Goal: Find specific page/section: Find specific page/section

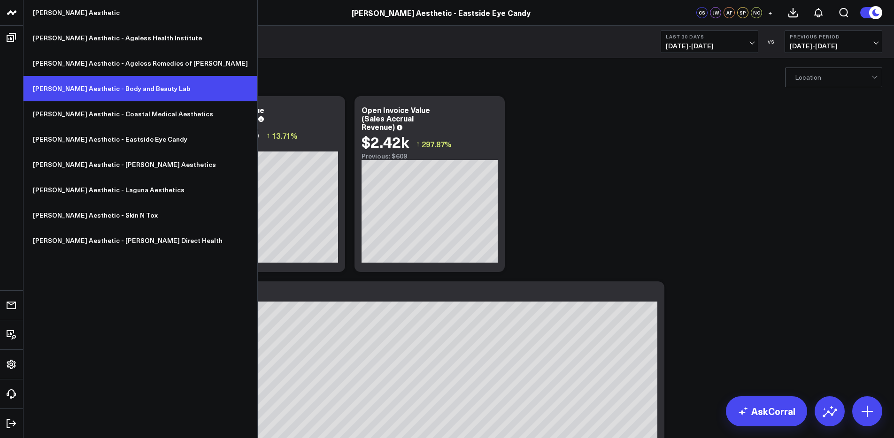
click at [106, 94] on link "[PERSON_NAME] Aesthetic - Body and Beauty Lab" at bounding box center [140, 88] width 234 height 25
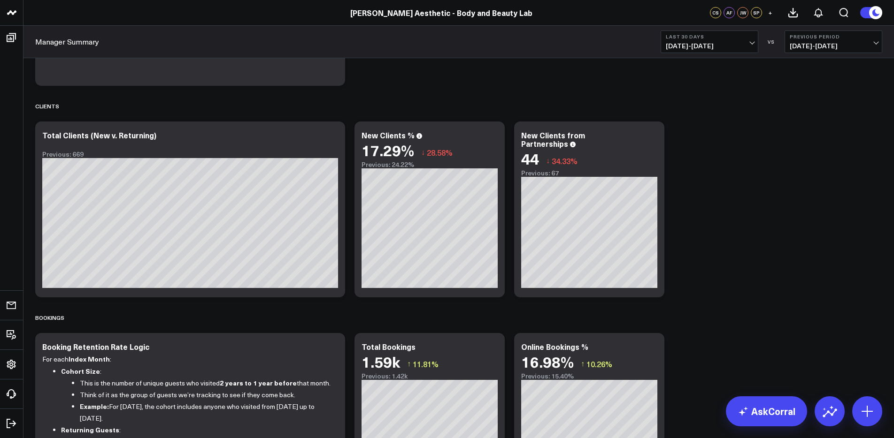
scroll to position [741, 0]
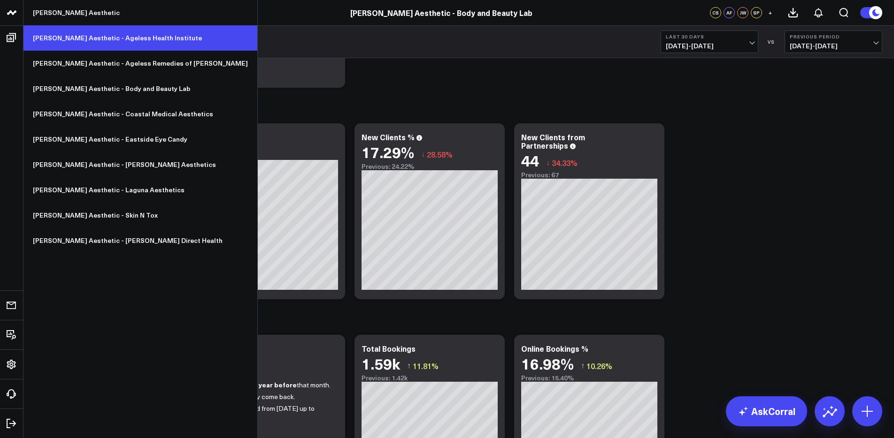
click at [98, 36] on link "[PERSON_NAME] Aesthetic - Ageless Health Institute" at bounding box center [140, 37] width 234 height 25
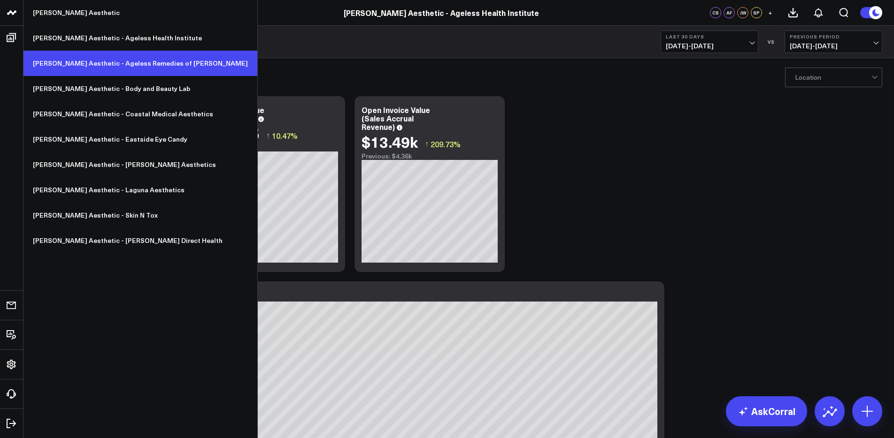
click at [99, 67] on link "[PERSON_NAME] Aesthetic - Ageless Remedies of [PERSON_NAME]" at bounding box center [140, 63] width 234 height 25
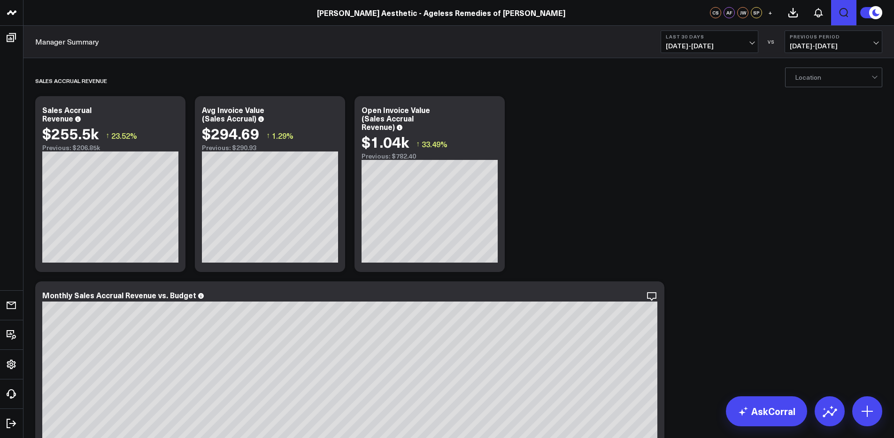
click at [841, 12] on icon "Open search" at bounding box center [843, 12] width 11 height 11
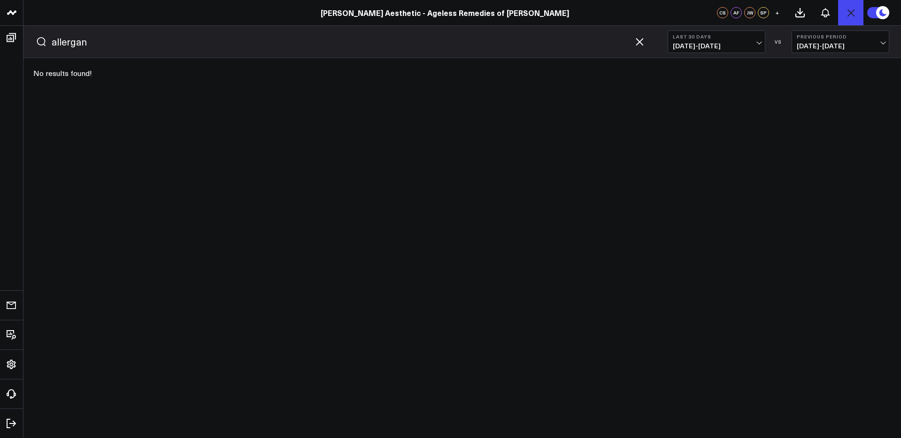
type input "allergan"
click at [637, 41] on icon "button" at bounding box center [639, 41] width 11 height 11
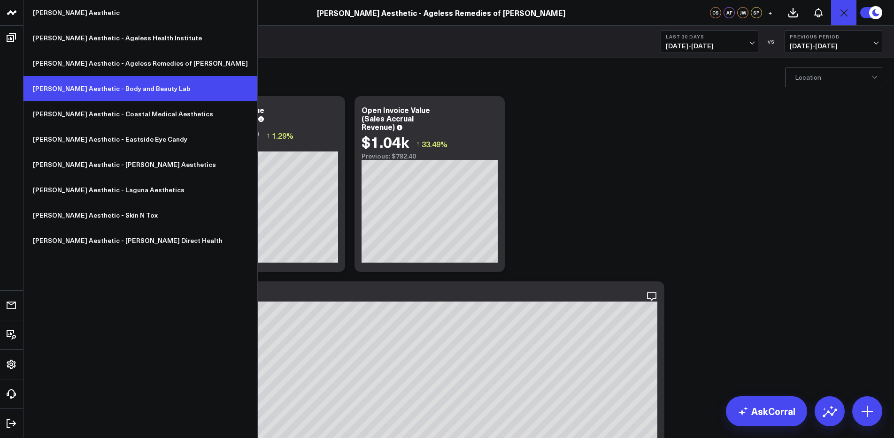
click at [77, 89] on link "[PERSON_NAME] Aesthetic - Body and Beauty Lab" at bounding box center [140, 88] width 234 height 25
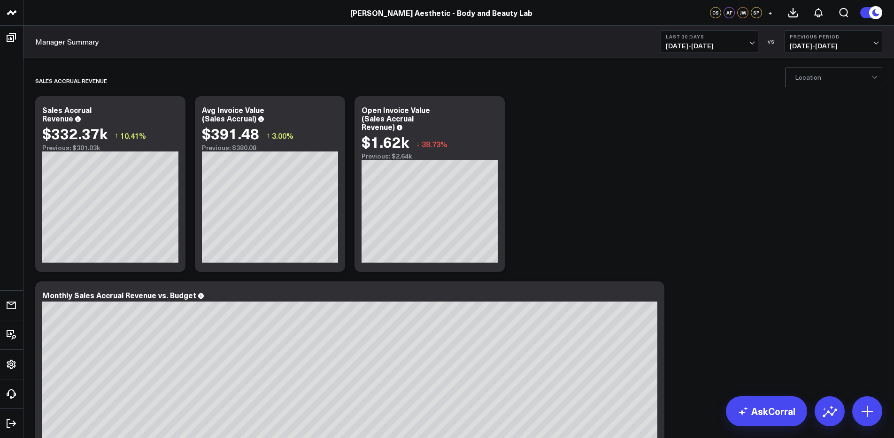
click at [77, 44] on link "Manager Summary" at bounding box center [67, 42] width 64 height 10
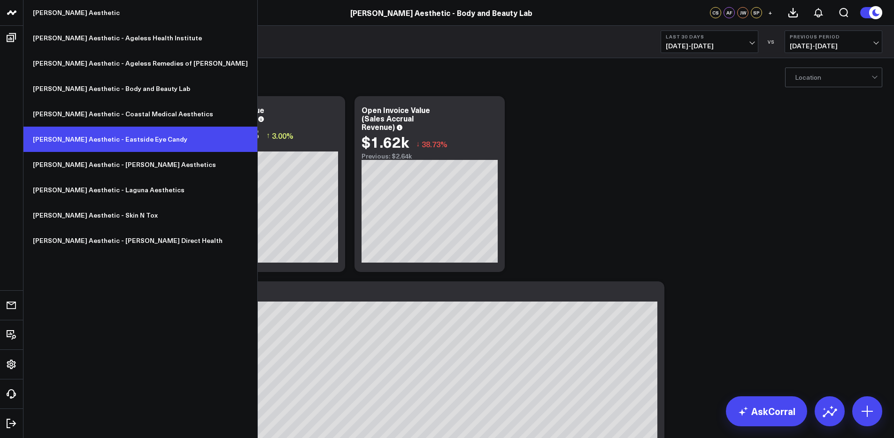
click at [84, 133] on link "[PERSON_NAME] Aesthetic - Eastside Eye Candy" at bounding box center [140, 139] width 234 height 25
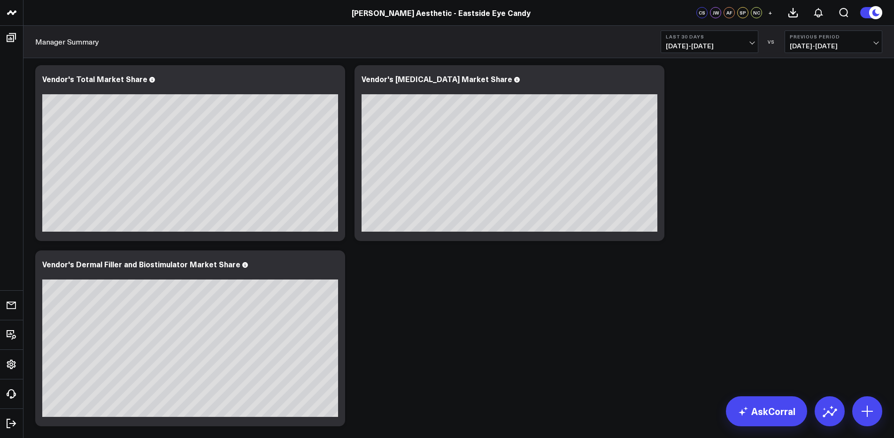
scroll to position [3157, 0]
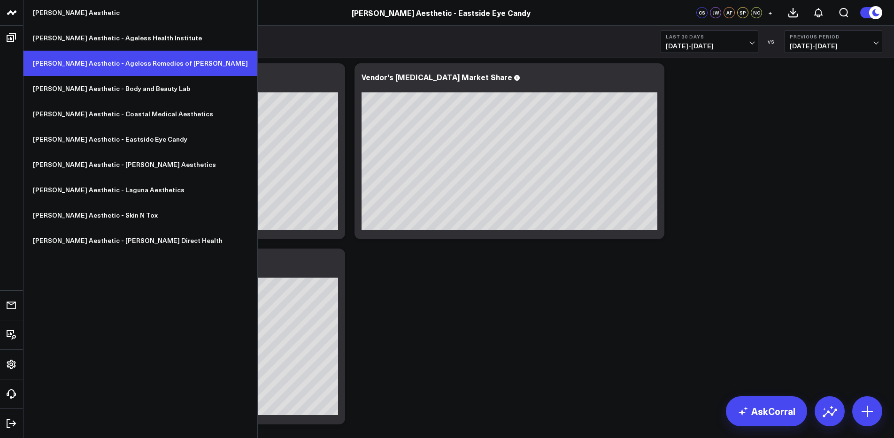
click at [91, 57] on link "[PERSON_NAME] Aesthetic - Ageless Remedies of [PERSON_NAME]" at bounding box center [140, 63] width 234 height 25
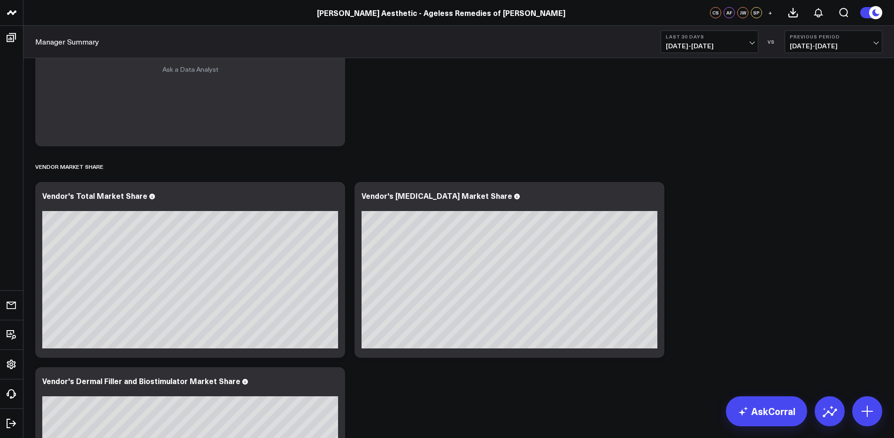
scroll to position [2889, 0]
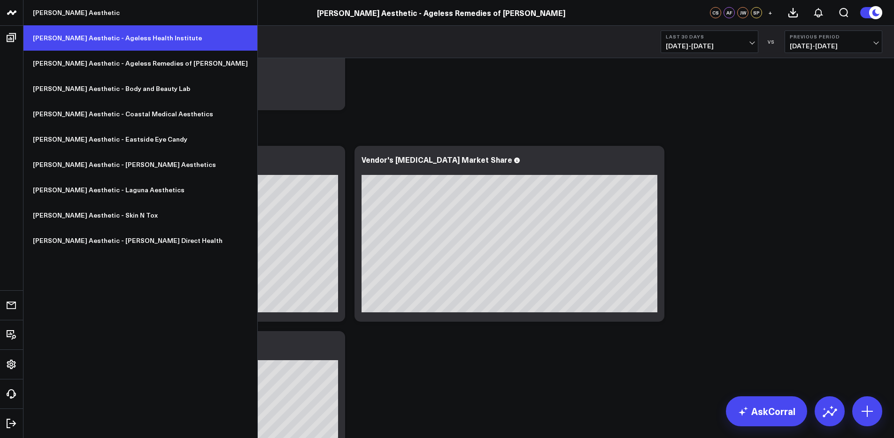
click at [92, 41] on link "[PERSON_NAME] Aesthetic - Ageless Health Institute" at bounding box center [140, 37] width 234 height 25
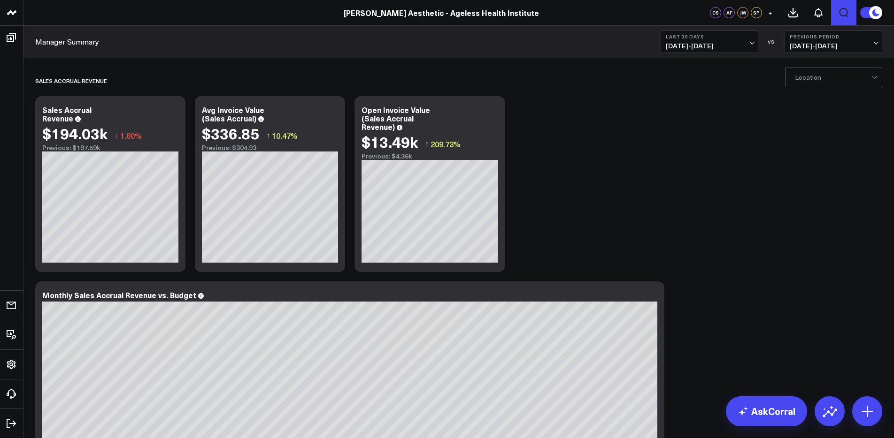
click at [841, 12] on icon "Open search" at bounding box center [843, 12] width 11 height 11
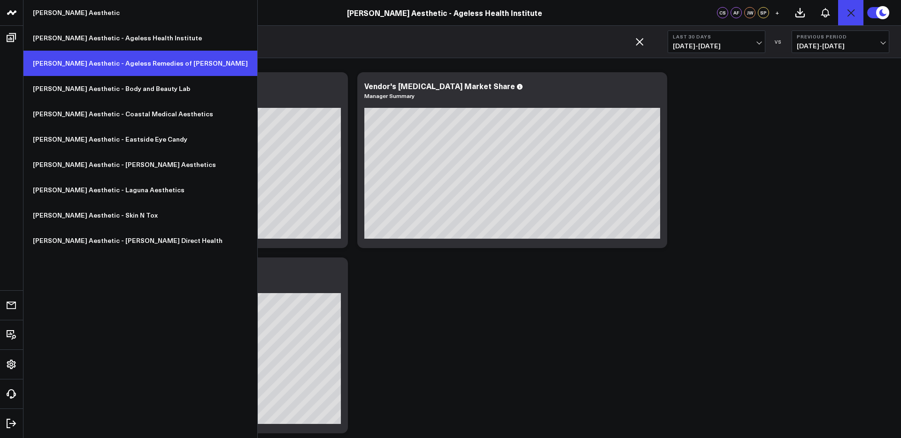
type input "vendor"
click at [94, 62] on link "[PERSON_NAME] Aesthetic - Ageless Remedies of [PERSON_NAME]" at bounding box center [140, 63] width 234 height 25
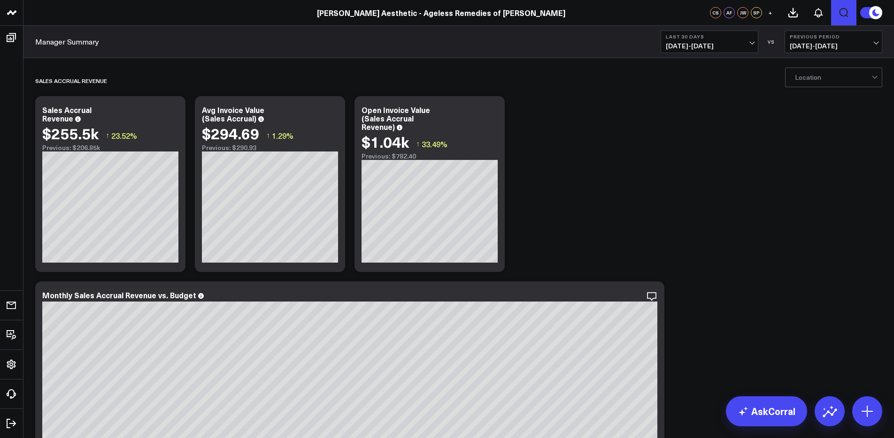
click at [840, 10] on icon "Open search" at bounding box center [843, 12] width 9 height 9
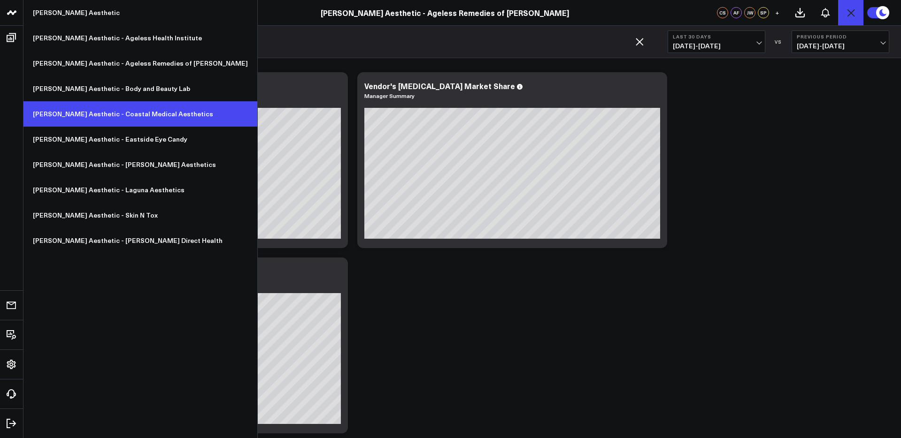
type input "vendo"
click at [105, 116] on link "[PERSON_NAME] Aesthetic - Coastal Medical Aesthetics" at bounding box center [140, 113] width 234 height 25
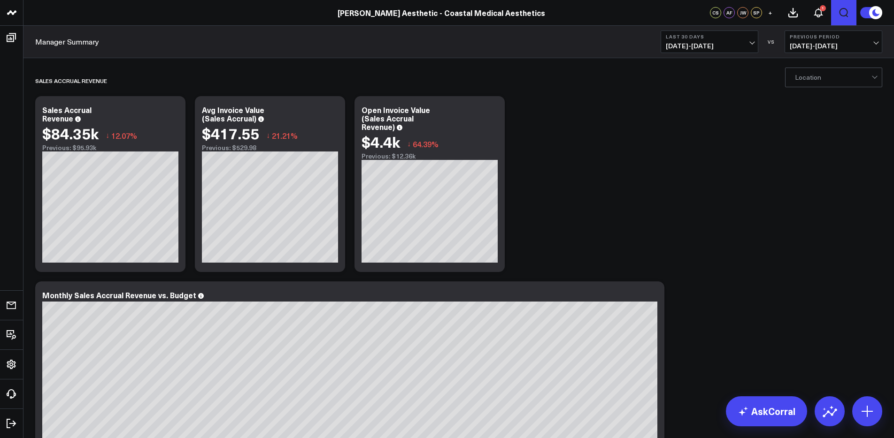
click at [846, 10] on icon "Open search" at bounding box center [843, 12] width 9 height 9
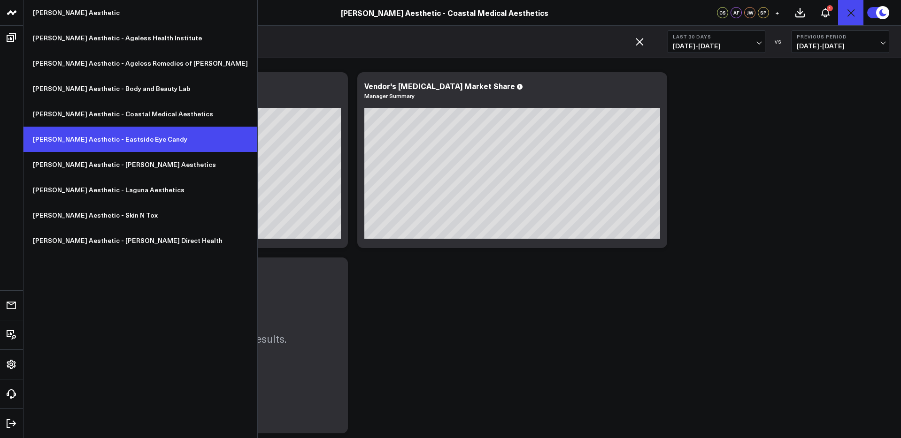
type input "vendor"
click at [74, 138] on link "[PERSON_NAME] Aesthetic - Eastside Eye Candy" at bounding box center [140, 139] width 234 height 25
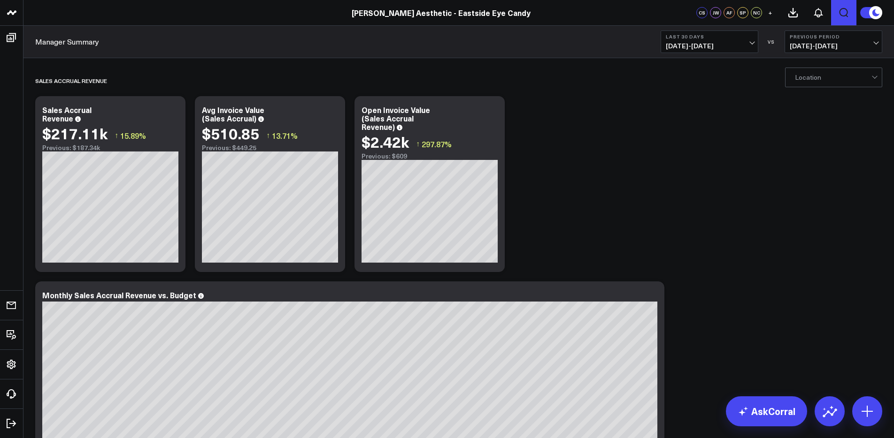
click at [846, 13] on icon "Open search" at bounding box center [843, 12] width 11 height 11
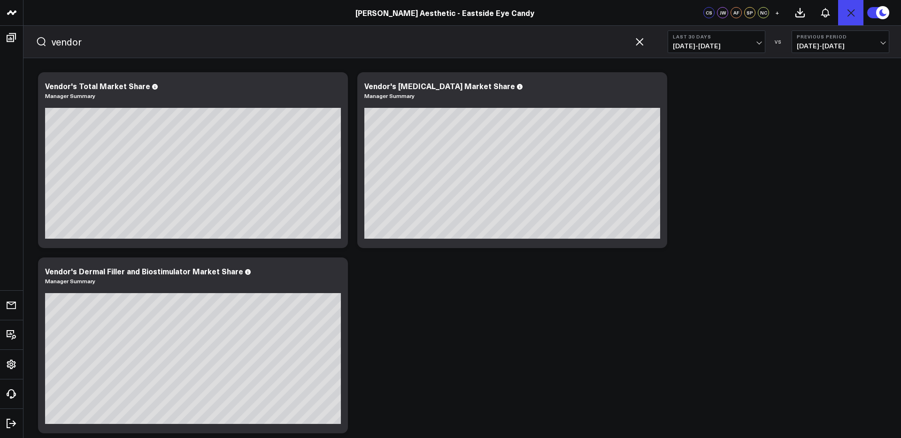
type input "vendor"
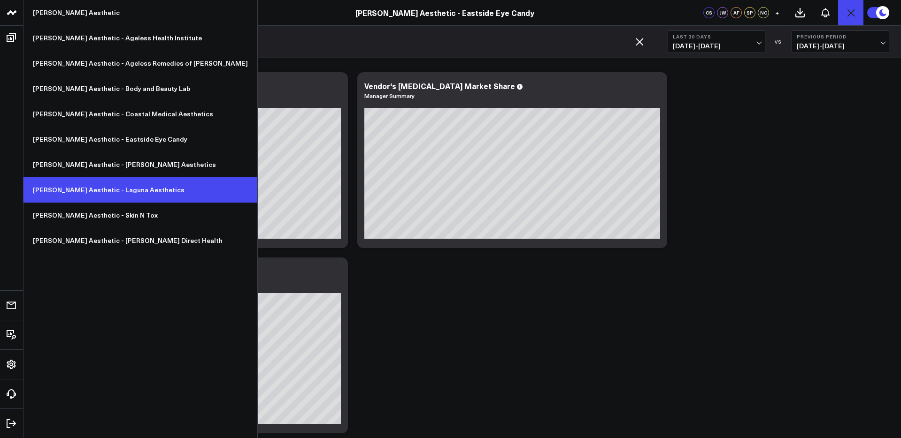
click at [97, 192] on link "[PERSON_NAME] Aesthetic - Laguna Aesthetics" at bounding box center [140, 189] width 234 height 25
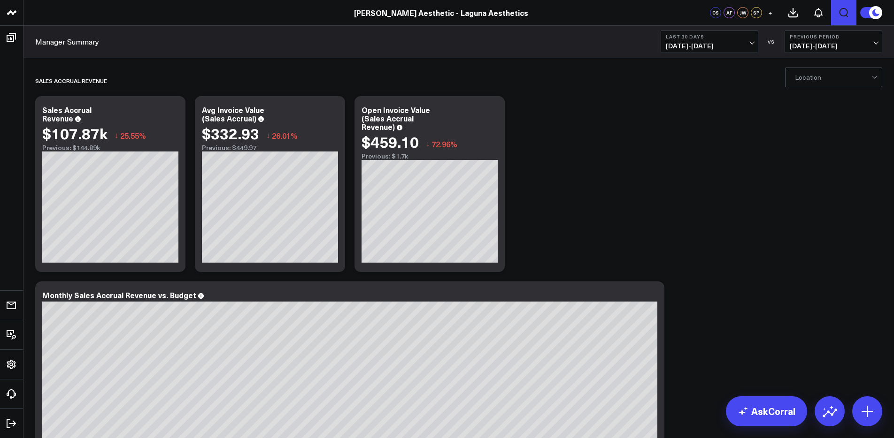
click at [844, 12] on icon "Open search" at bounding box center [843, 12] width 11 height 11
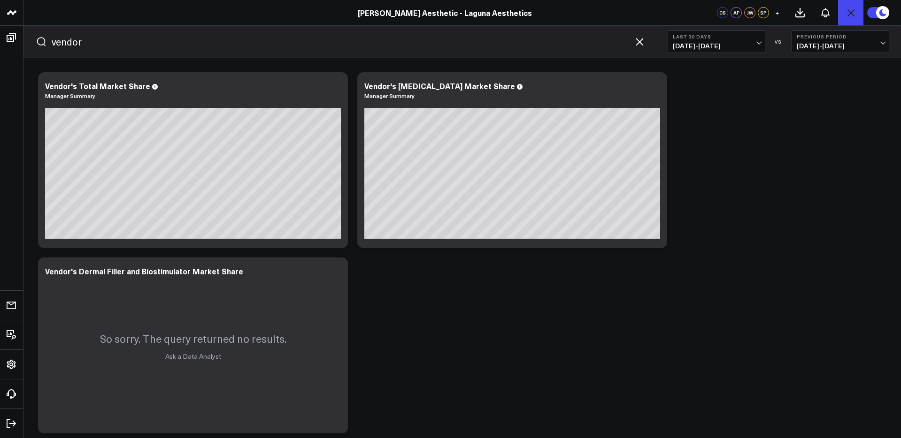
type input "vendor"
